Goal: Information Seeking & Learning: Find specific fact

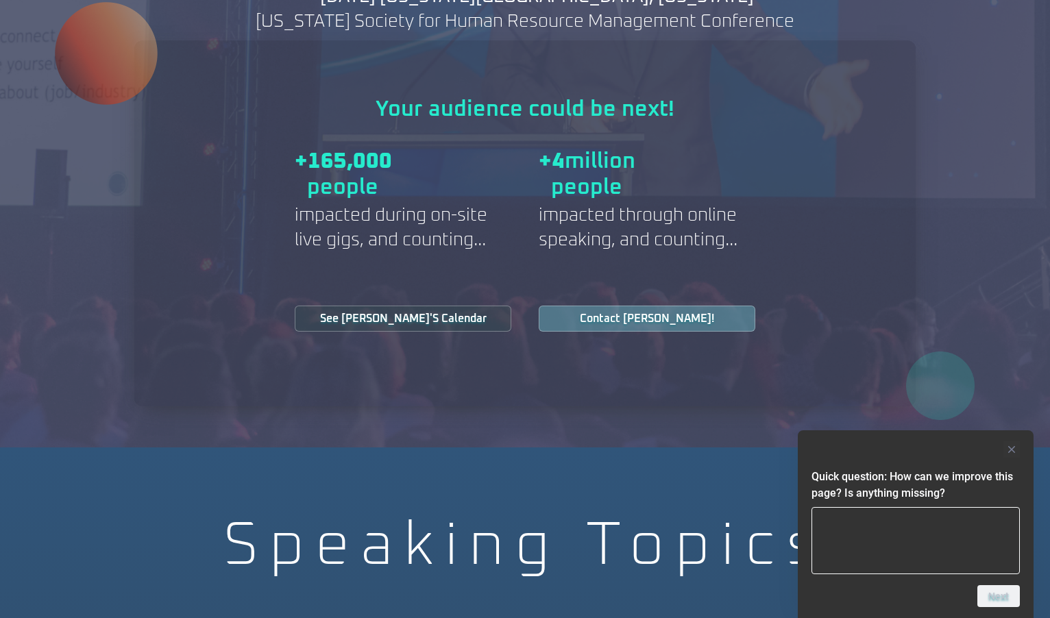
scroll to position [1865, 0]
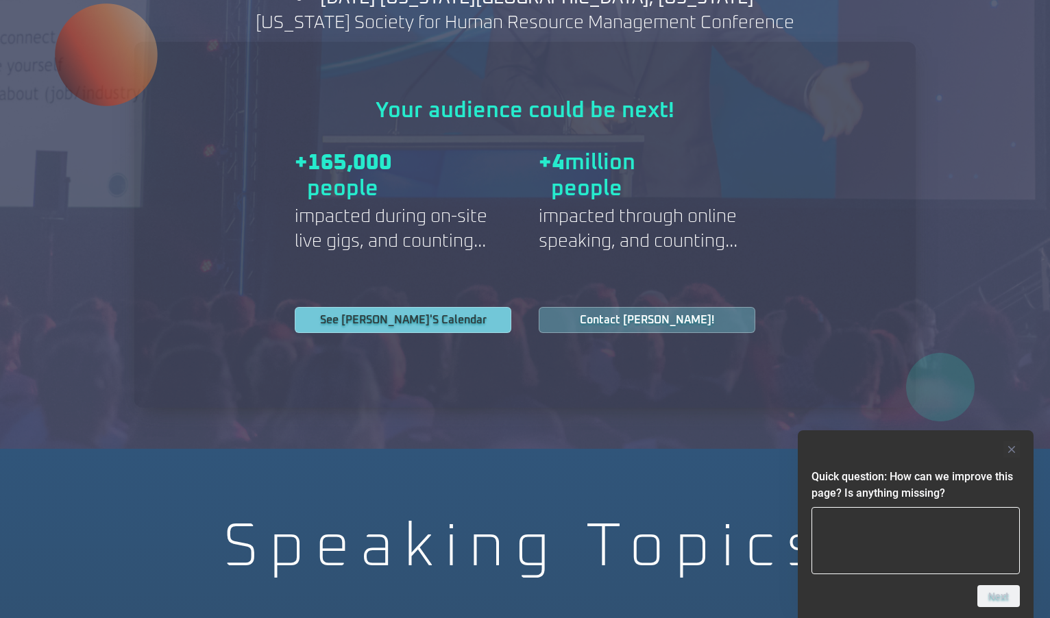
click at [406, 314] on span "See Jeff's Calendar" at bounding box center [403, 319] width 166 height 11
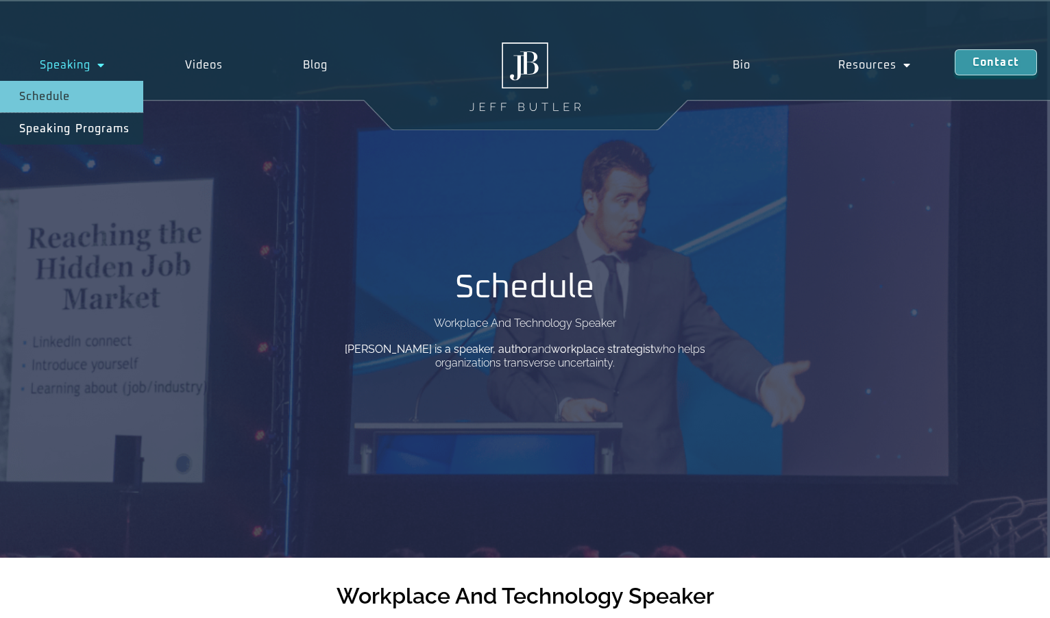
click at [99, 62] on span "Menu" at bounding box center [97, 65] width 14 height 25
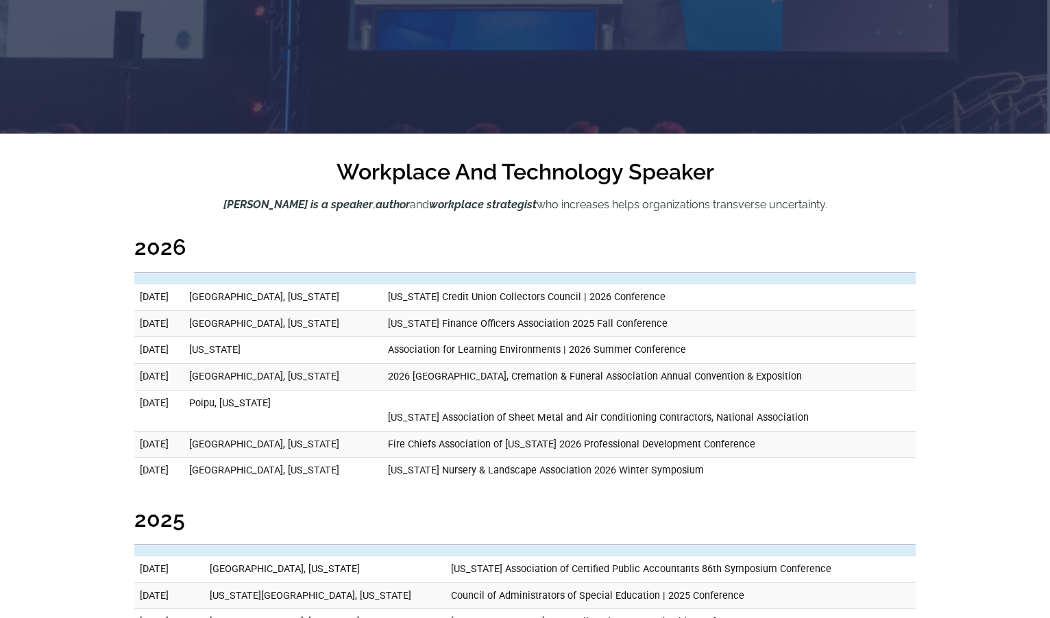
scroll to position [432, 0]
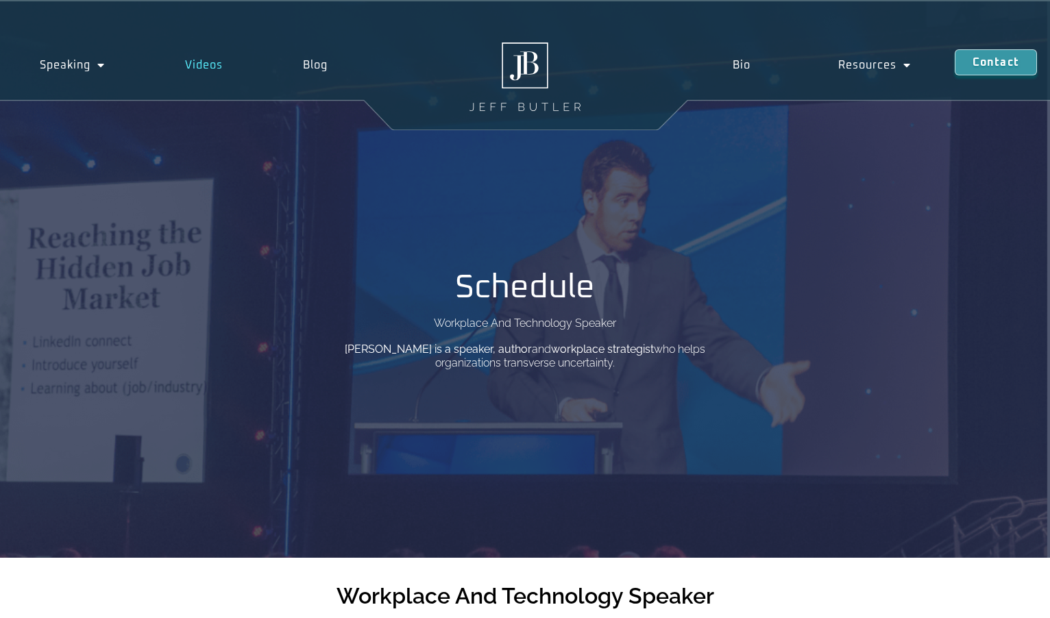
click at [219, 56] on link "Videos" at bounding box center [204, 65] width 118 height 32
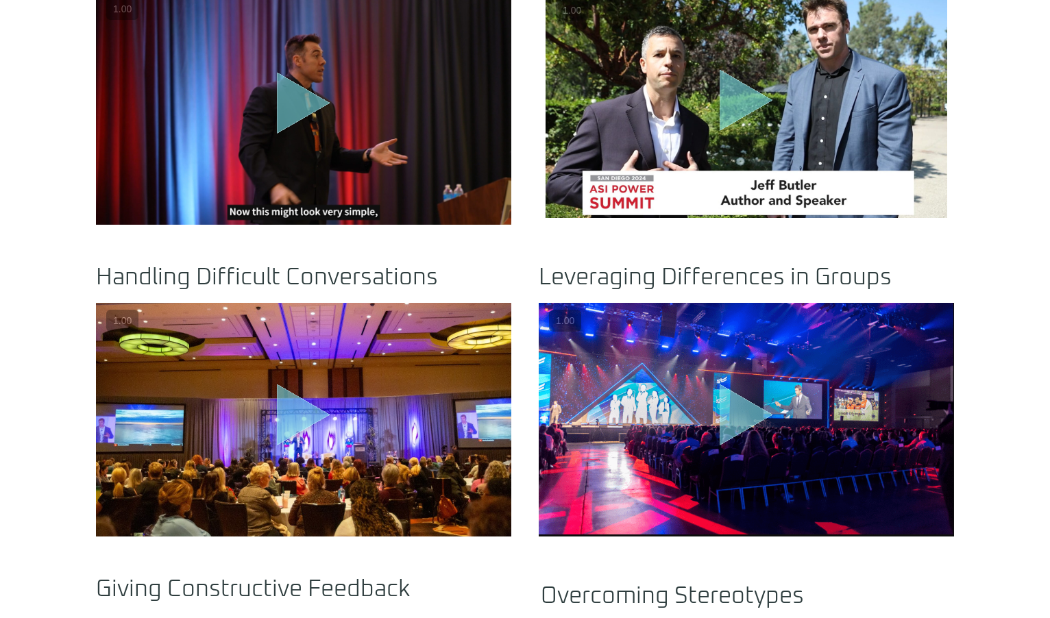
scroll to position [736, 0]
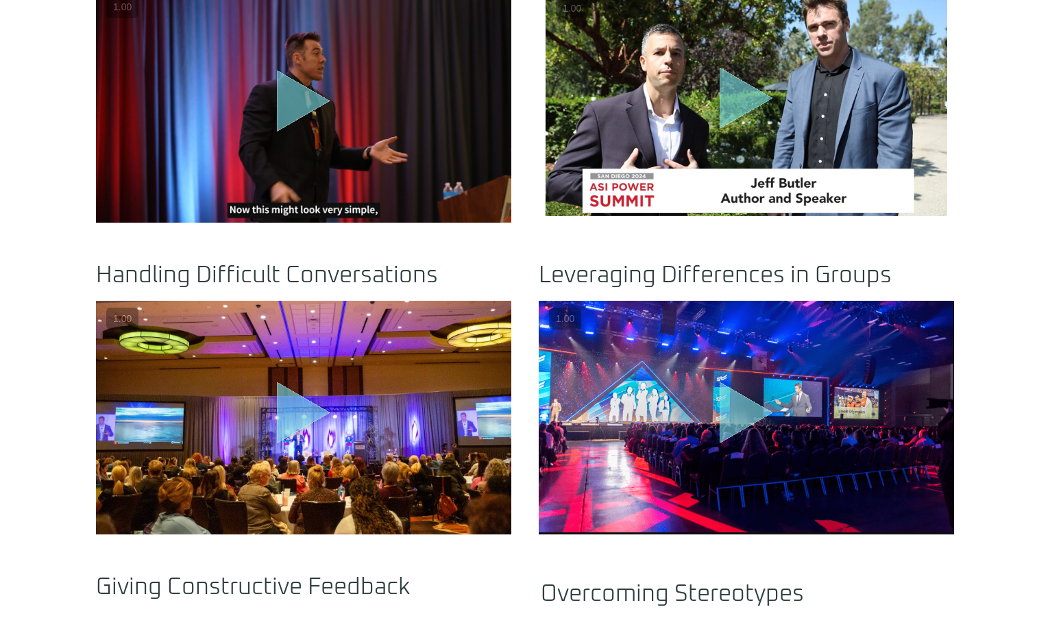
click at [307, 98] on icon "Play Video" at bounding box center [303, 101] width 53 height 62
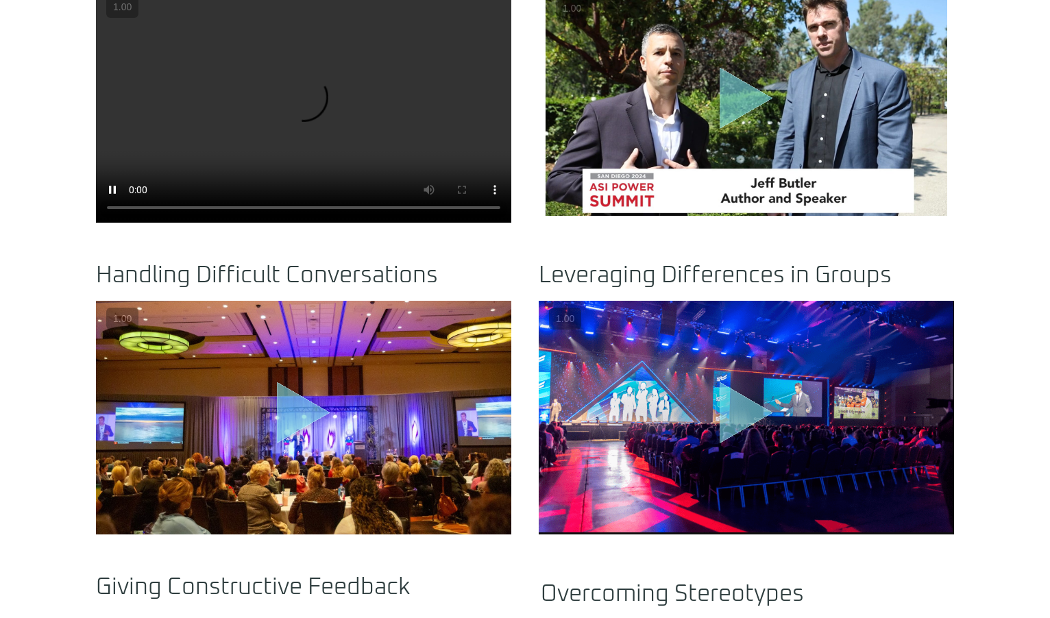
click at [258, 119] on video at bounding box center [303, 106] width 415 height 234
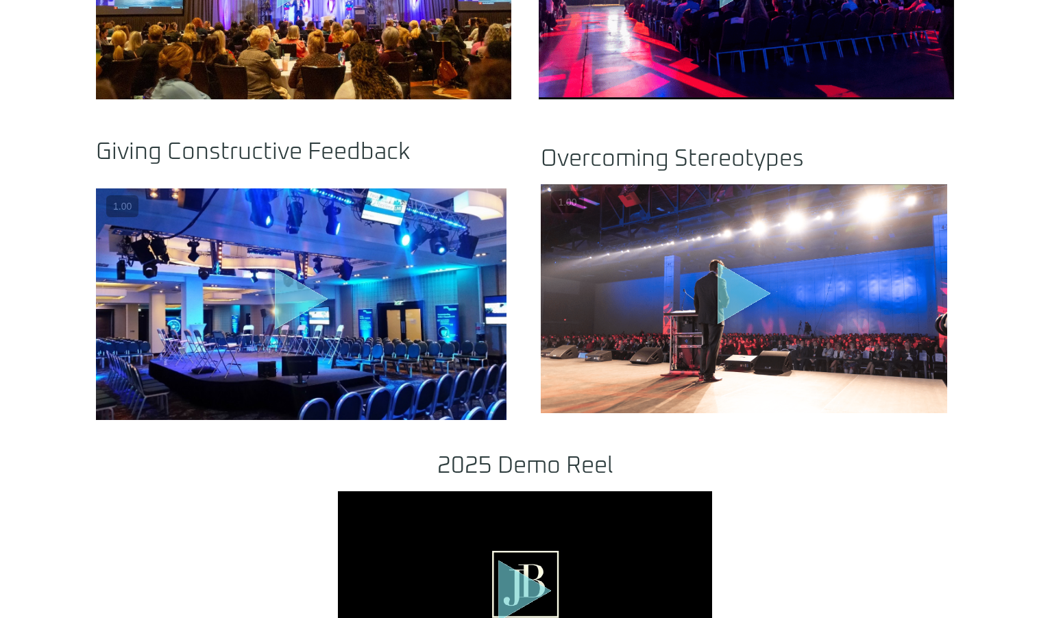
scroll to position [1170, 0]
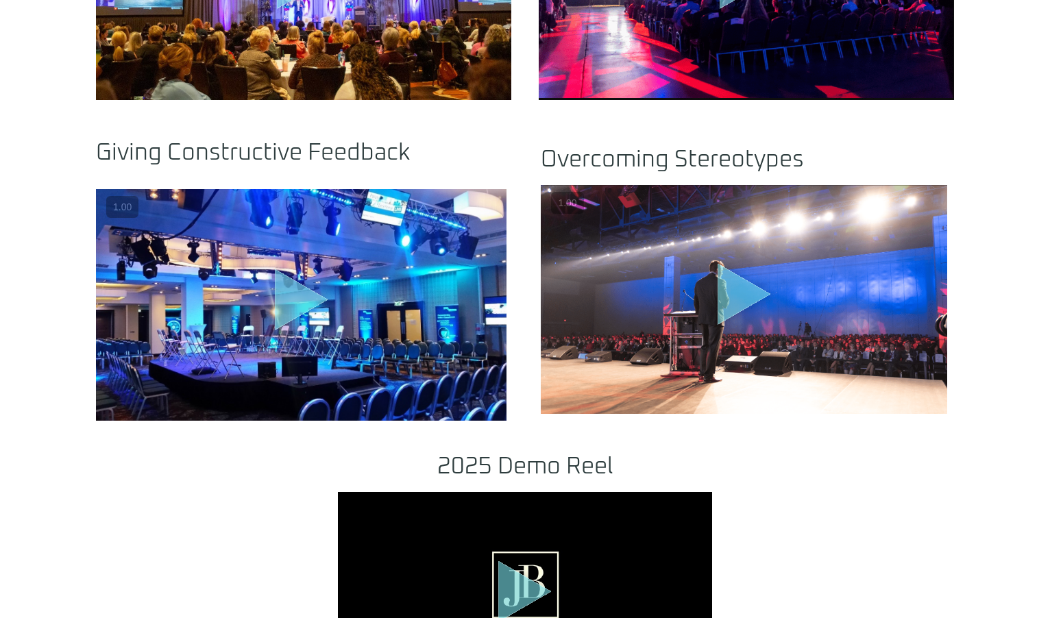
click at [741, 282] on icon "Play Video about motivational speaker dallas" at bounding box center [743, 294] width 53 height 62
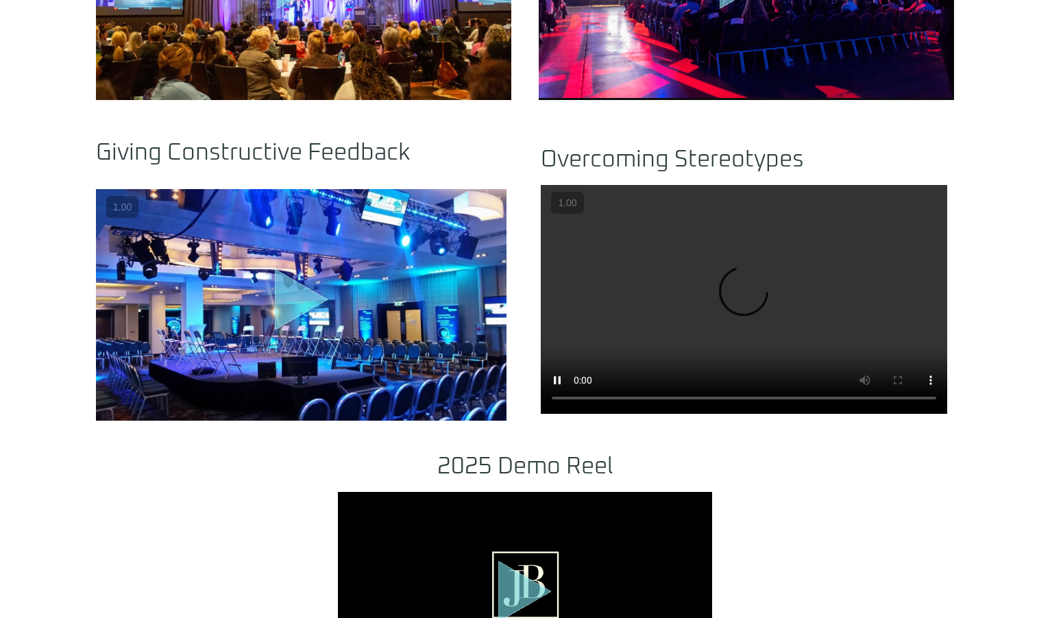
click at [656, 316] on video at bounding box center [744, 299] width 406 height 228
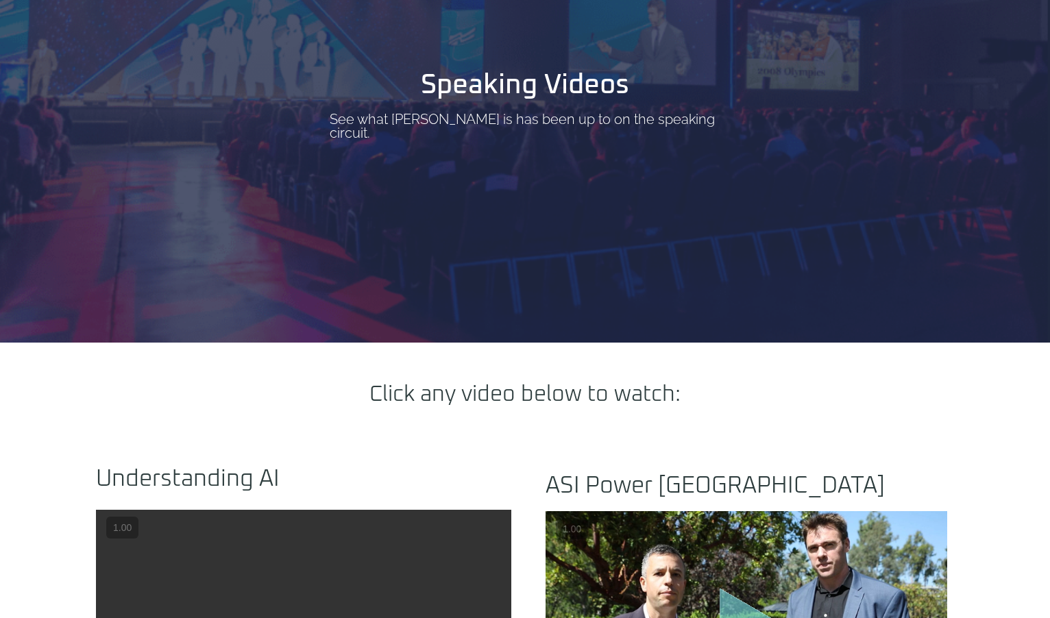
scroll to position [0, 0]
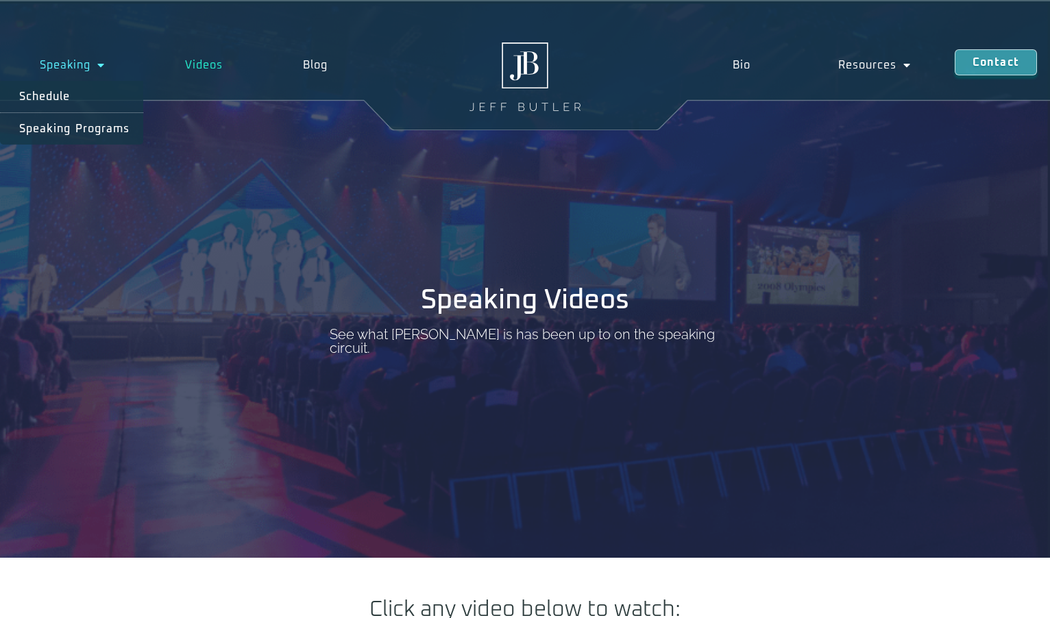
click at [59, 66] on link "Speaking" at bounding box center [72, 65] width 145 height 32
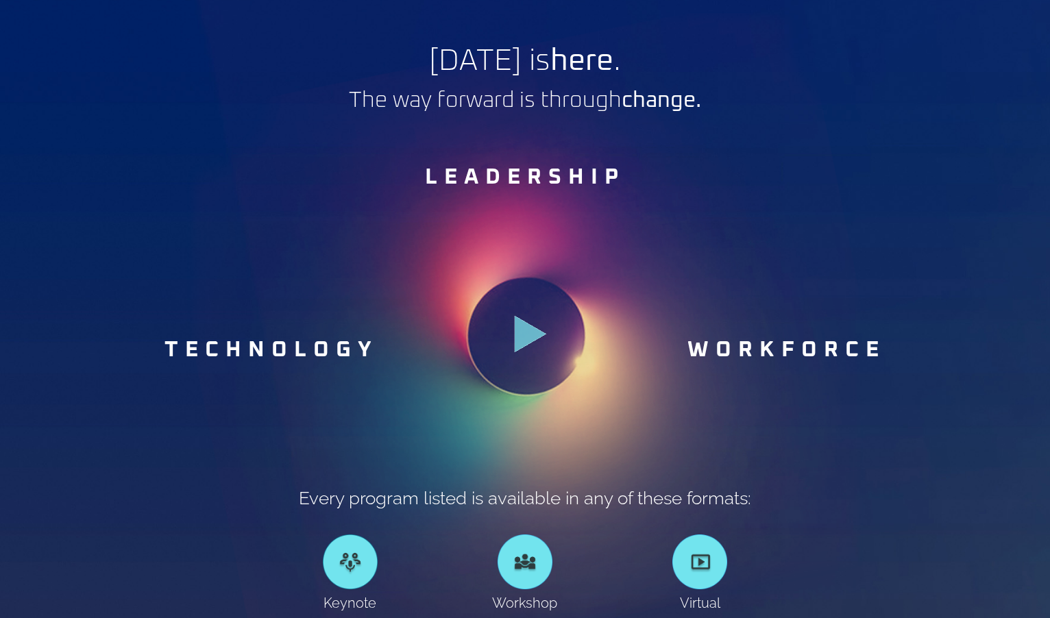
scroll to position [734, 0]
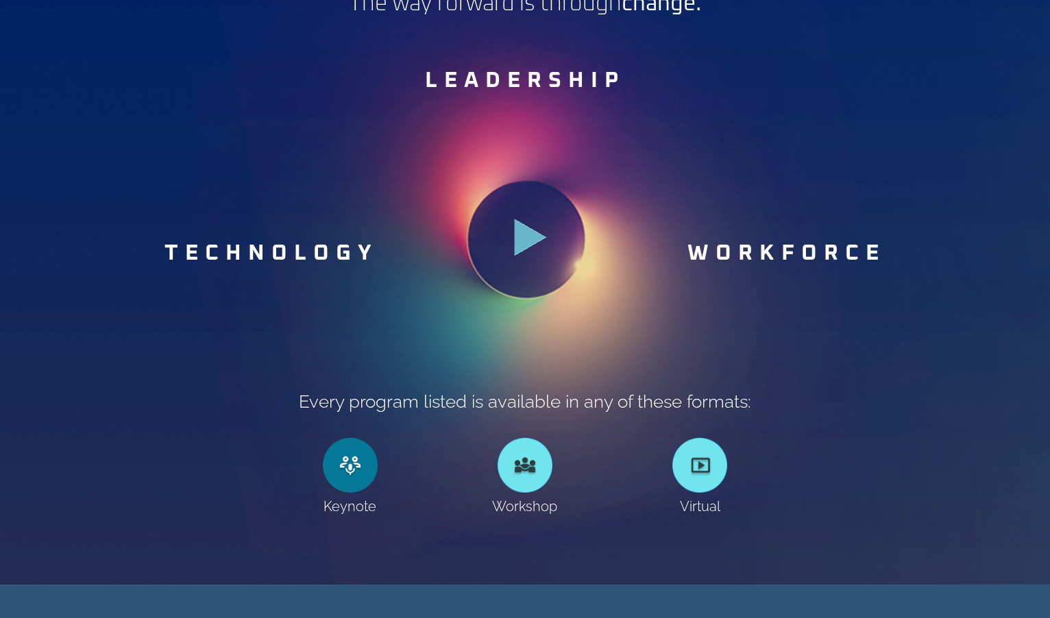
click at [343, 473] on link at bounding box center [350, 465] width 55 height 55
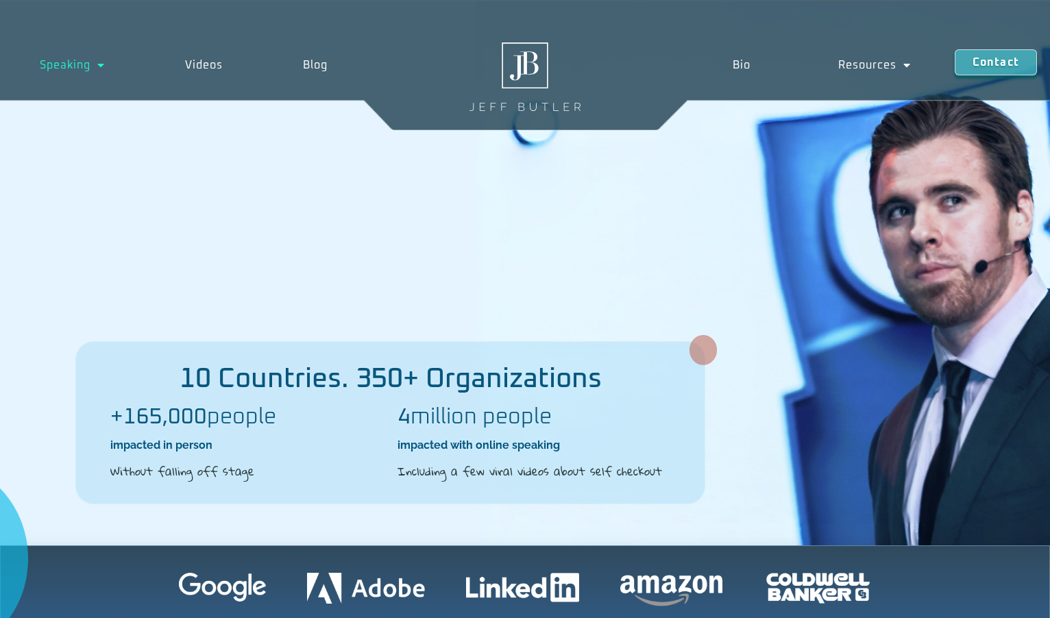
click at [516, 64] on img at bounding box center [524, 76] width 111 height 69
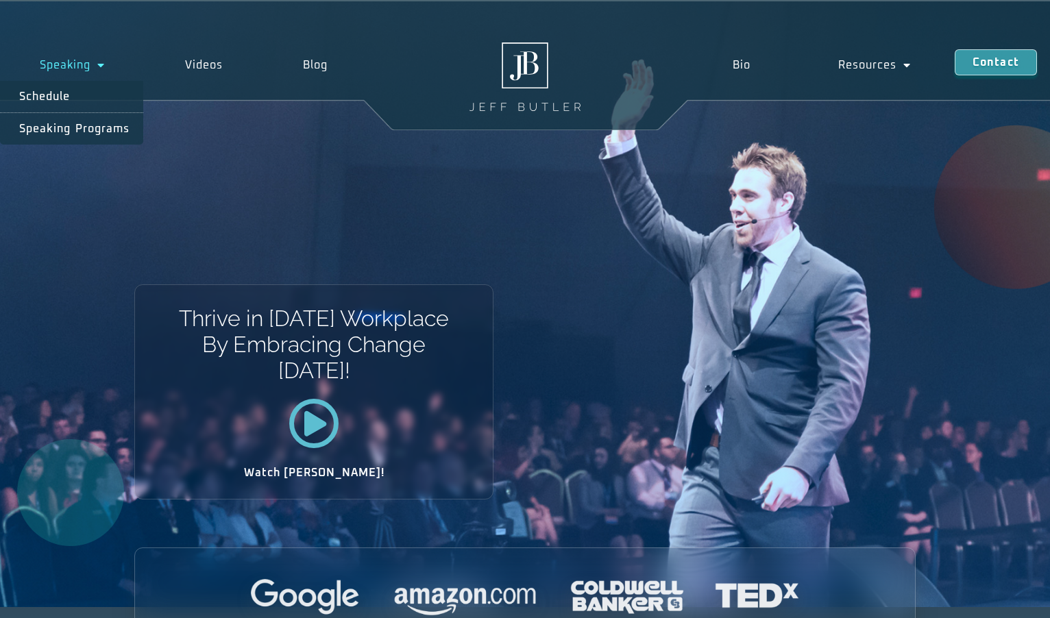
click at [95, 67] on span "Menu" at bounding box center [97, 65] width 14 height 25
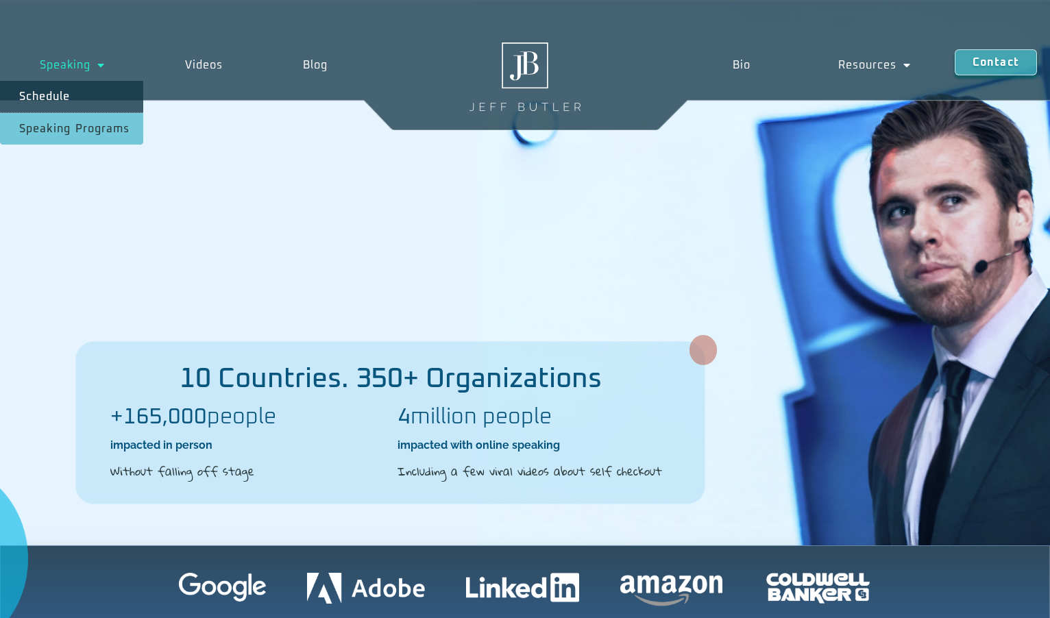
click at [82, 122] on link "Speaking Programs" at bounding box center [71, 129] width 143 height 32
click at [87, 91] on link "Schedule" at bounding box center [71, 97] width 143 height 32
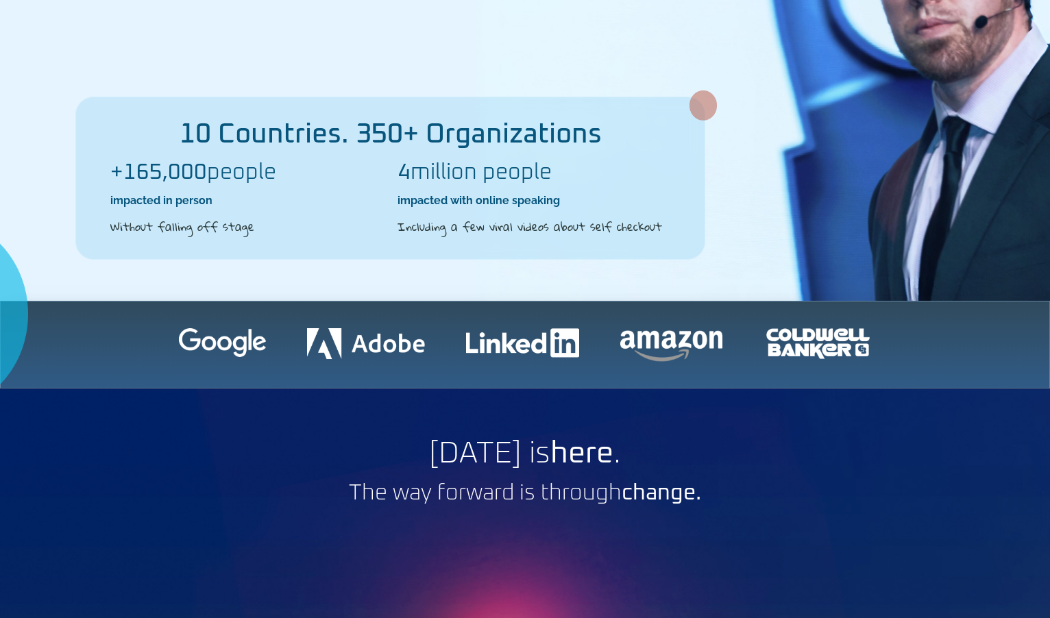
scroll to position [491, 0]
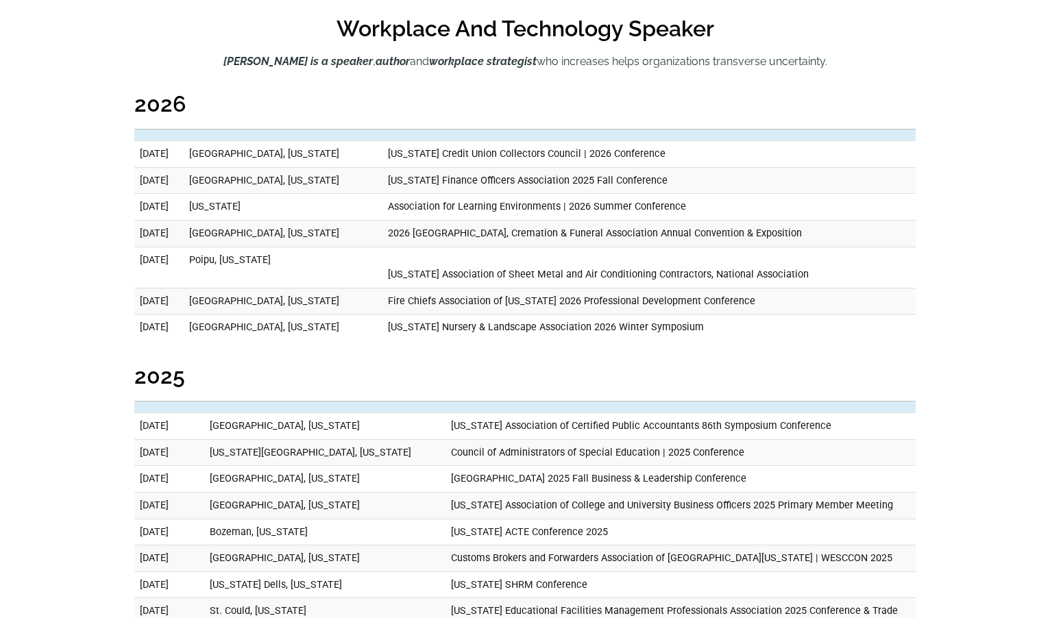
scroll to position [569, 0]
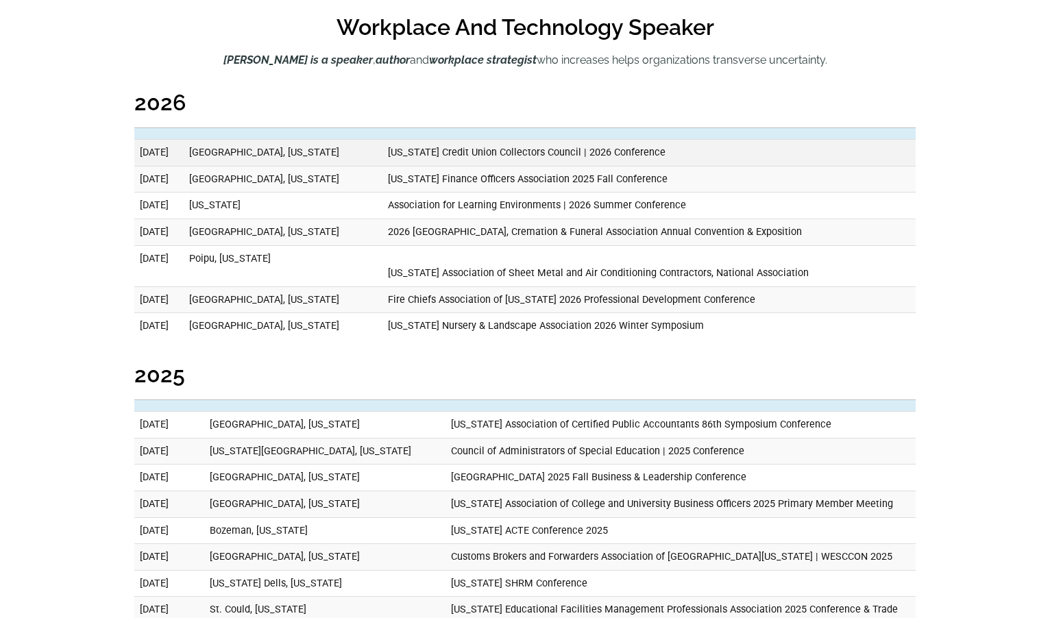
drag, startPoint x: 756, startPoint y: 325, endPoint x: 206, endPoint y: 160, distance: 573.7
click at [206, 160] on tbody "[DATE] [GEOGRAPHIC_DATA], [US_STATE] [US_STATE] Credit Union Collectors Council…" at bounding box center [524, 239] width 781 height 199
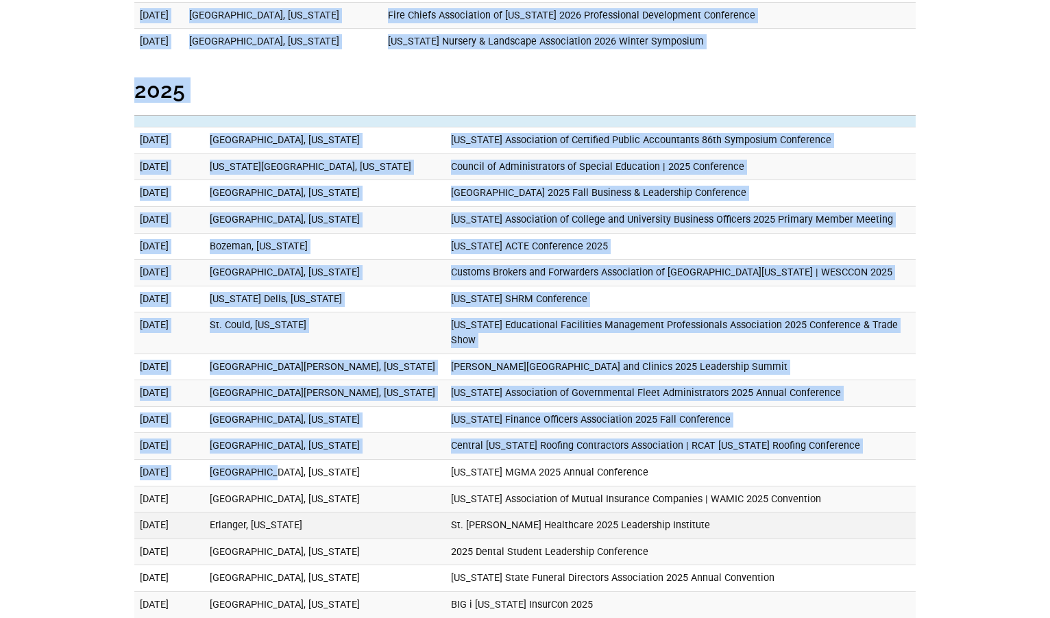
scroll to position [869, 0]
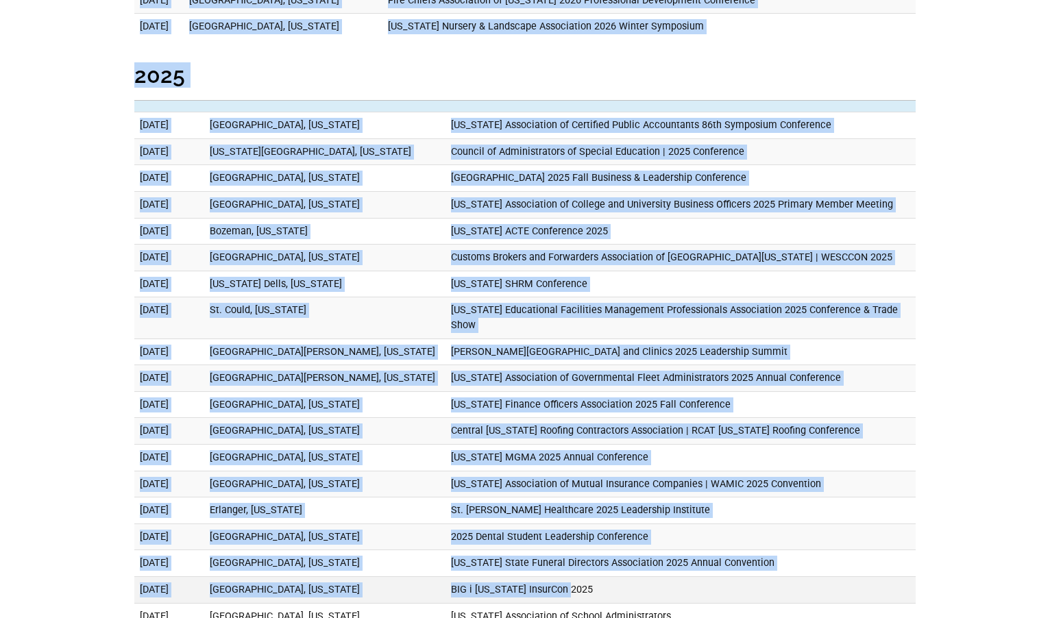
drag, startPoint x: 186, startPoint y: 310, endPoint x: 762, endPoint y: 586, distance: 639.2
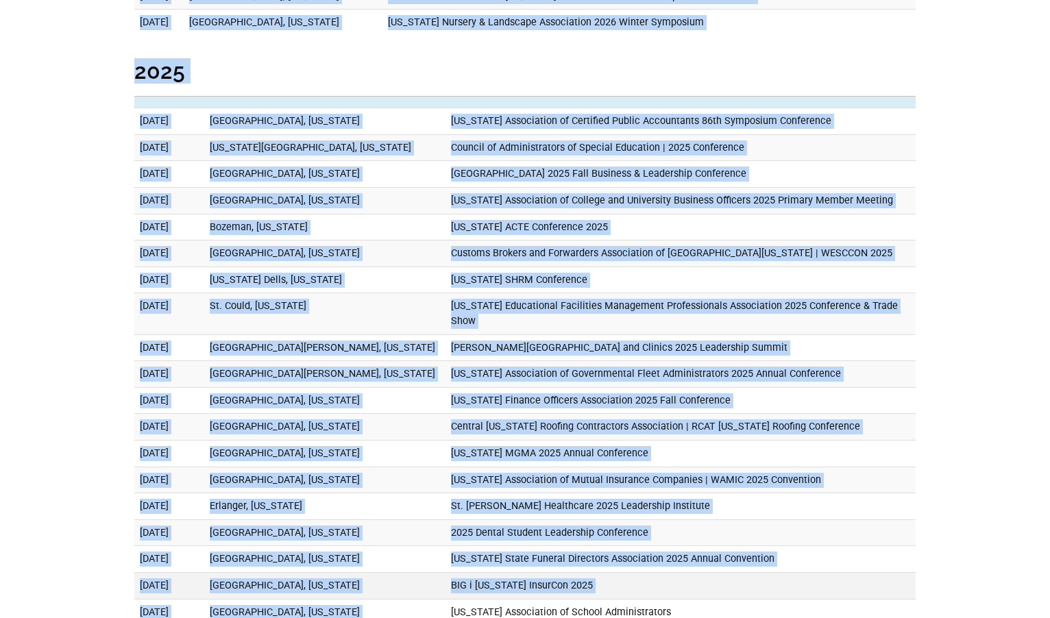
copy div "[DATE], 2026 [GEOGRAPHIC_DATA], [US_STATE] [US_STATE] Credit Union Collectors C…"
